Goal: Register for event/course

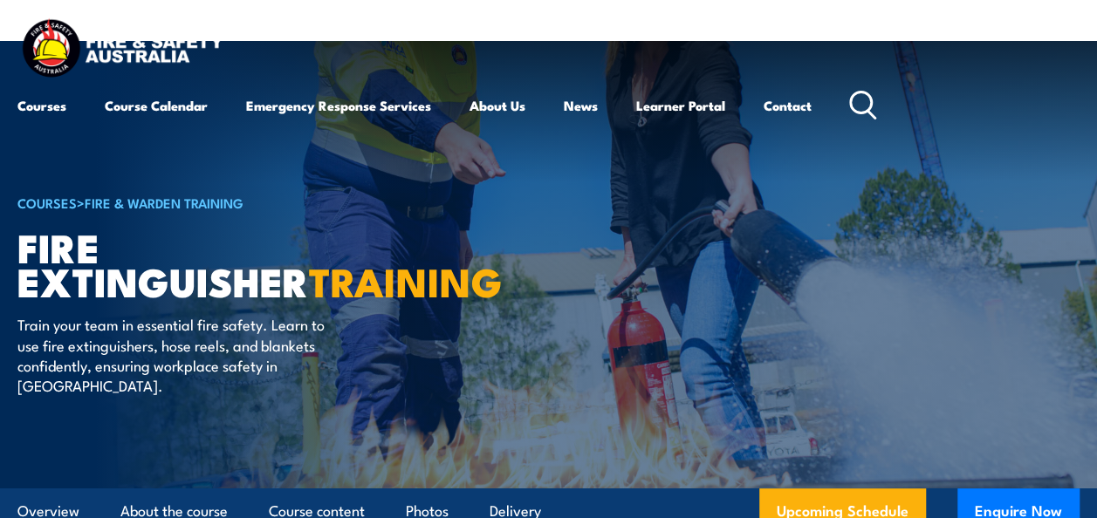
click at [863, 98] on icon at bounding box center [863, 105] width 28 height 29
click at [860, 98] on icon at bounding box center [863, 105] width 28 height 29
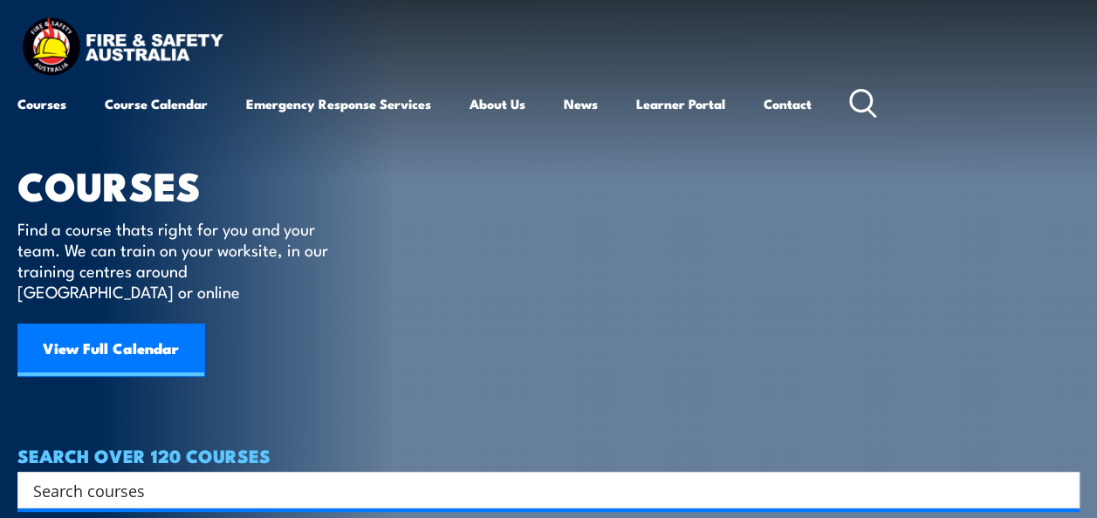
click at [135, 477] on input "Search input" at bounding box center [537, 490] width 1008 height 26
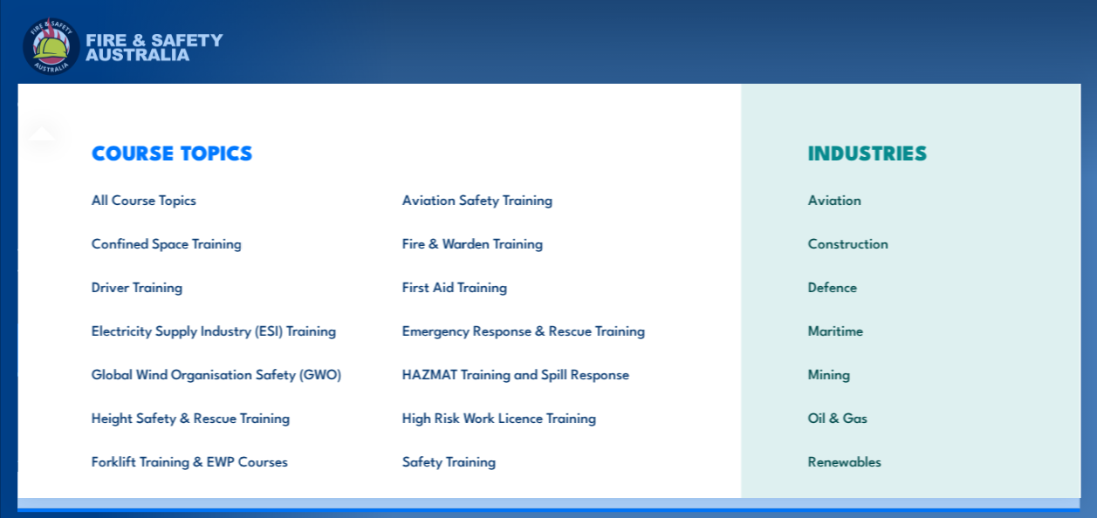
click at [594, 62] on div "Courses Course Calendar Emergency Response Services Services Overview Emergency…" at bounding box center [548, 69] width 1062 height 111
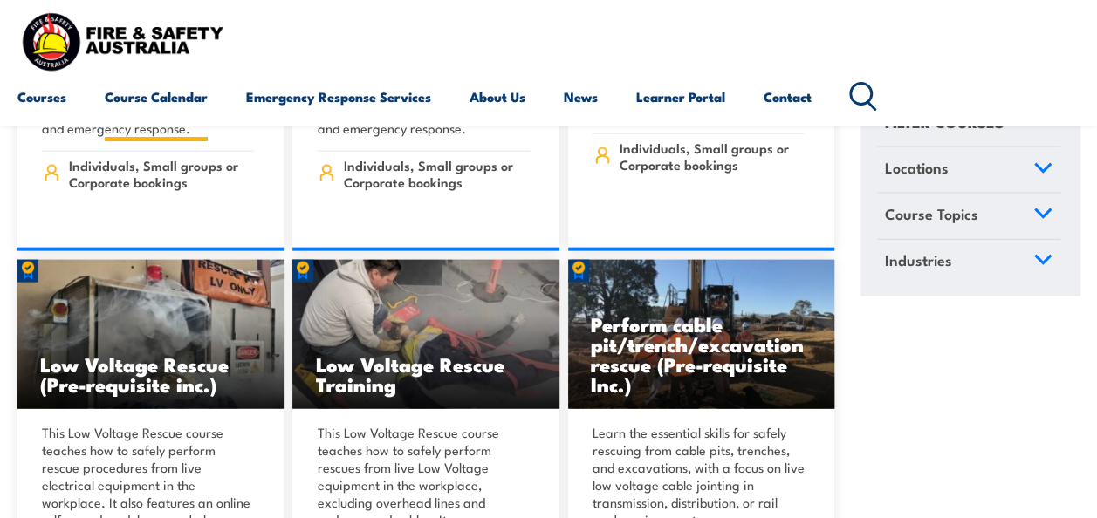
click at [187, 102] on link "Course Calendar" at bounding box center [156, 97] width 103 height 42
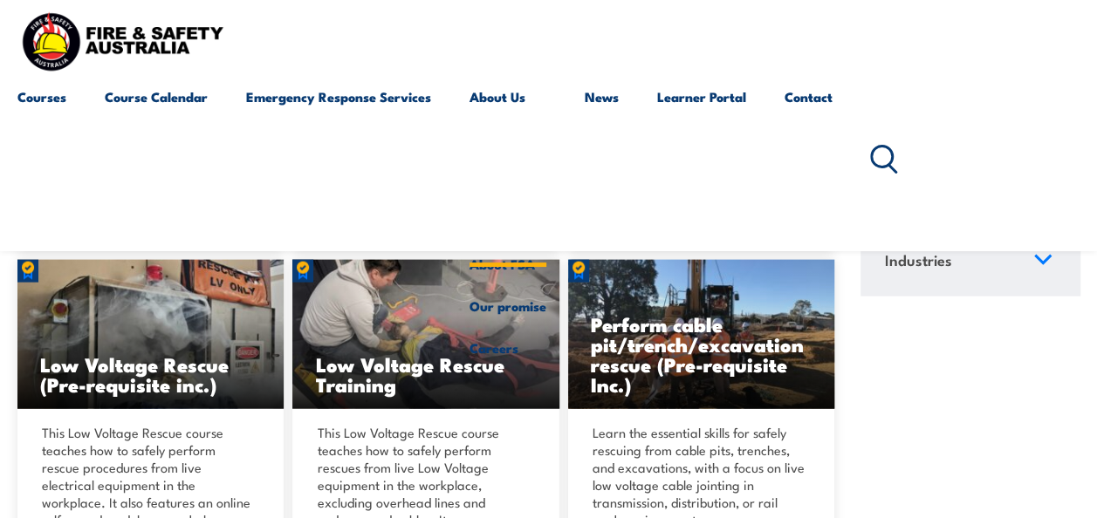
drag, startPoint x: 496, startPoint y: 98, endPoint x: 488, endPoint y: 166, distance: 68.5
click at [496, 98] on link "About Us" at bounding box center [507, 160] width 77 height 168
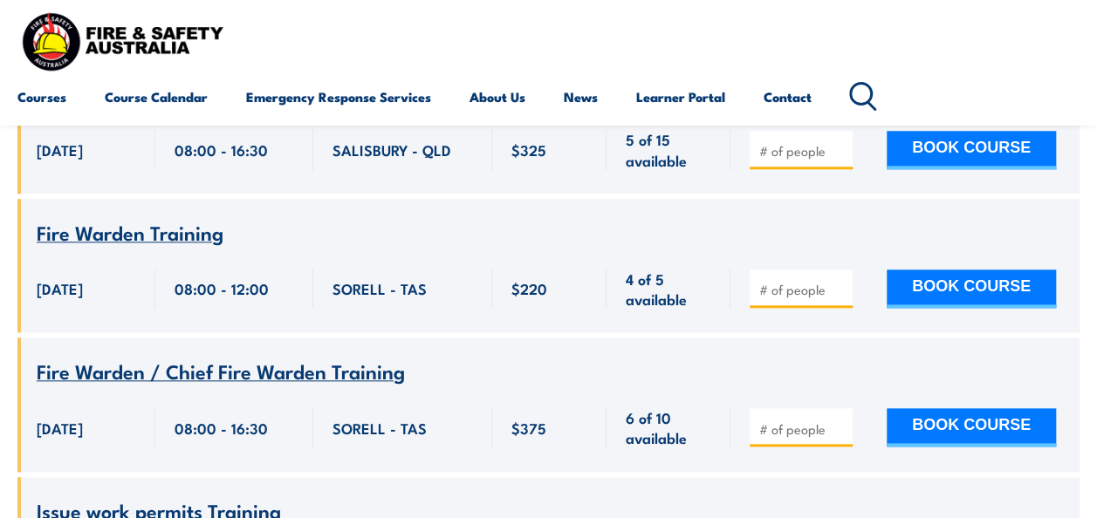
scroll to position [2181, 0]
